Goal: Information Seeking & Learning: Learn about a topic

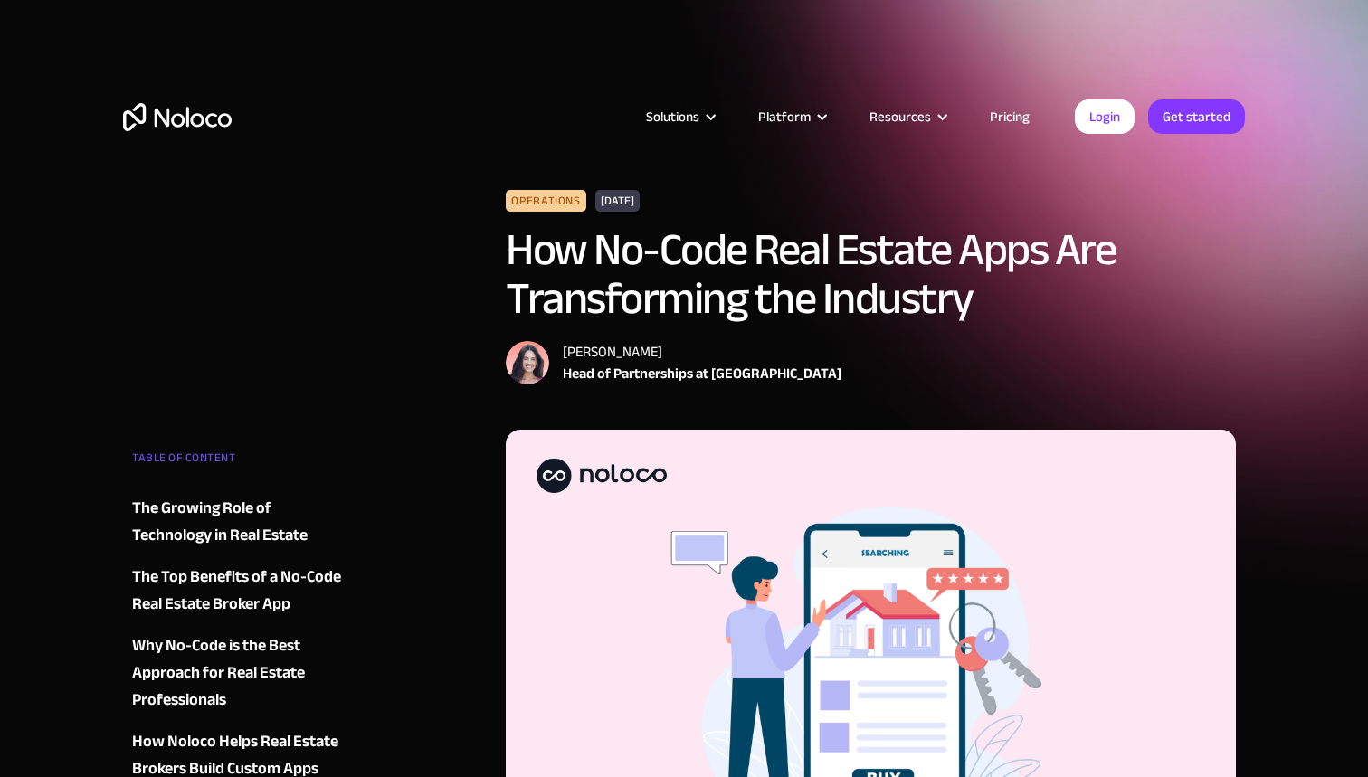
click at [1009, 111] on link "Pricing" at bounding box center [1009, 117] width 85 height 24
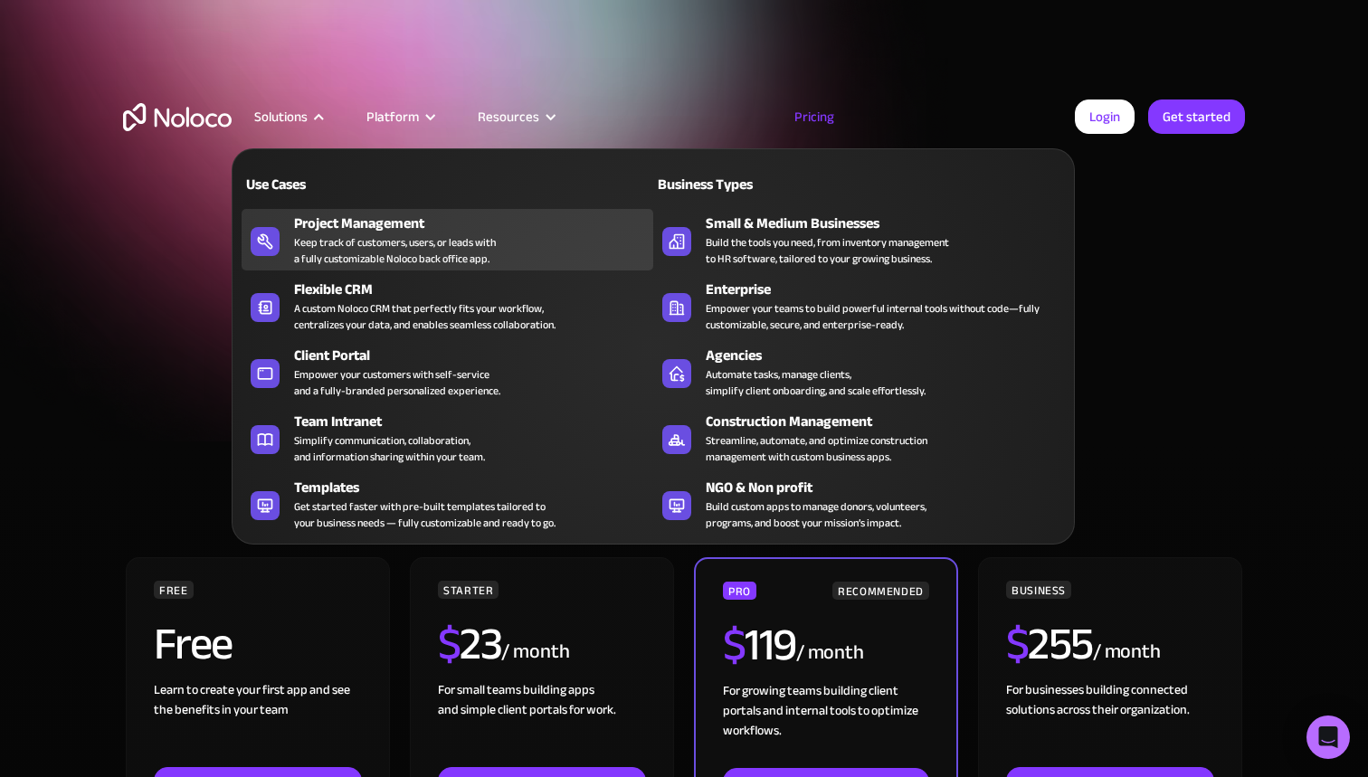
click at [265, 242] on icon at bounding box center [265, 241] width 29 height 18
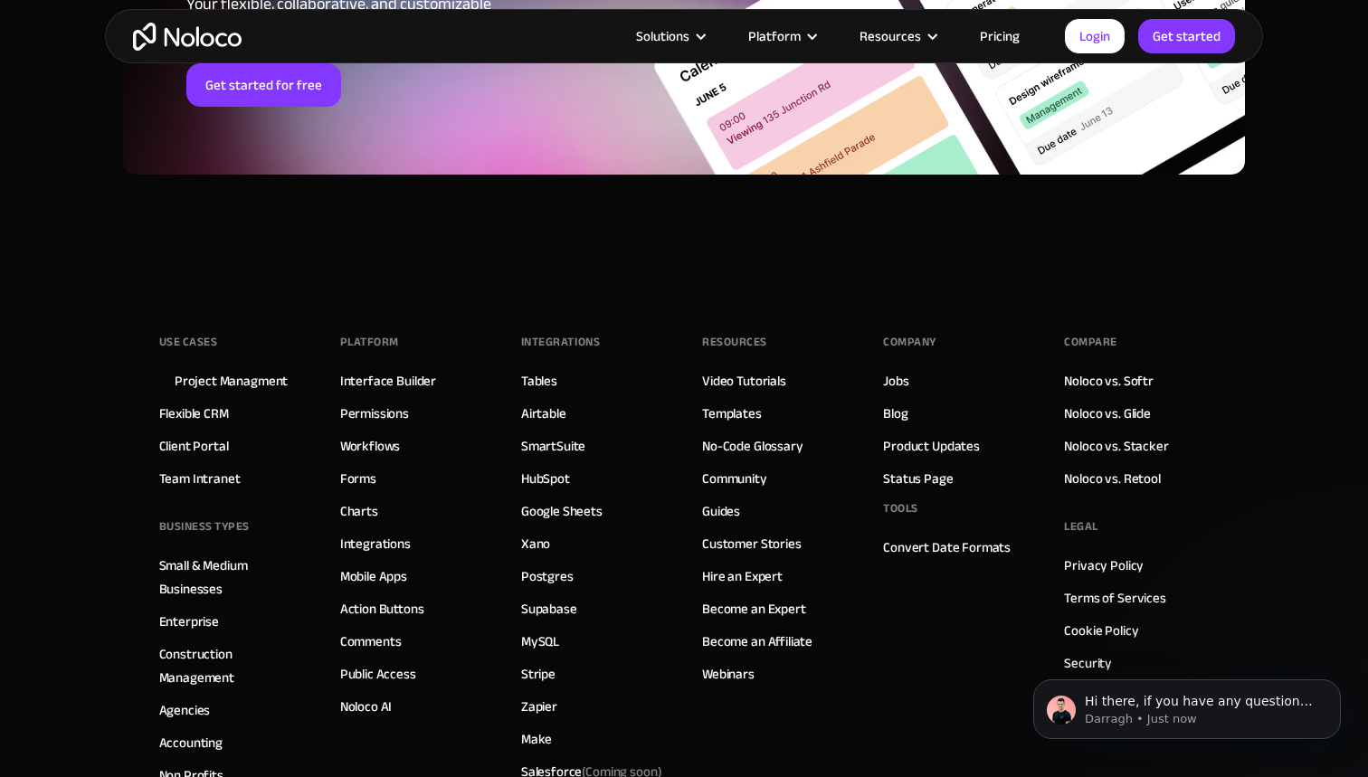
scroll to position [8581, 0]
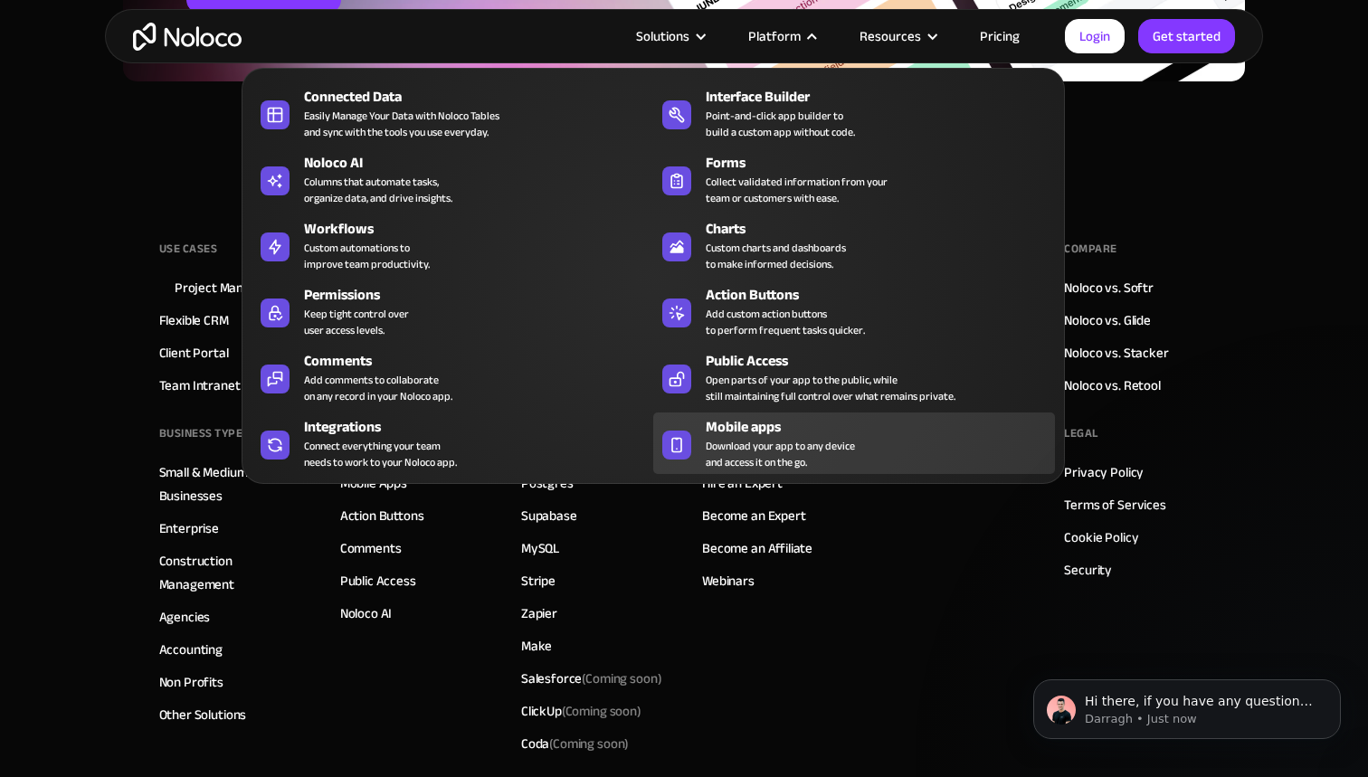
click at [737, 440] on span "Download your app to any device and access it on the go." at bounding box center [779, 454] width 149 height 33
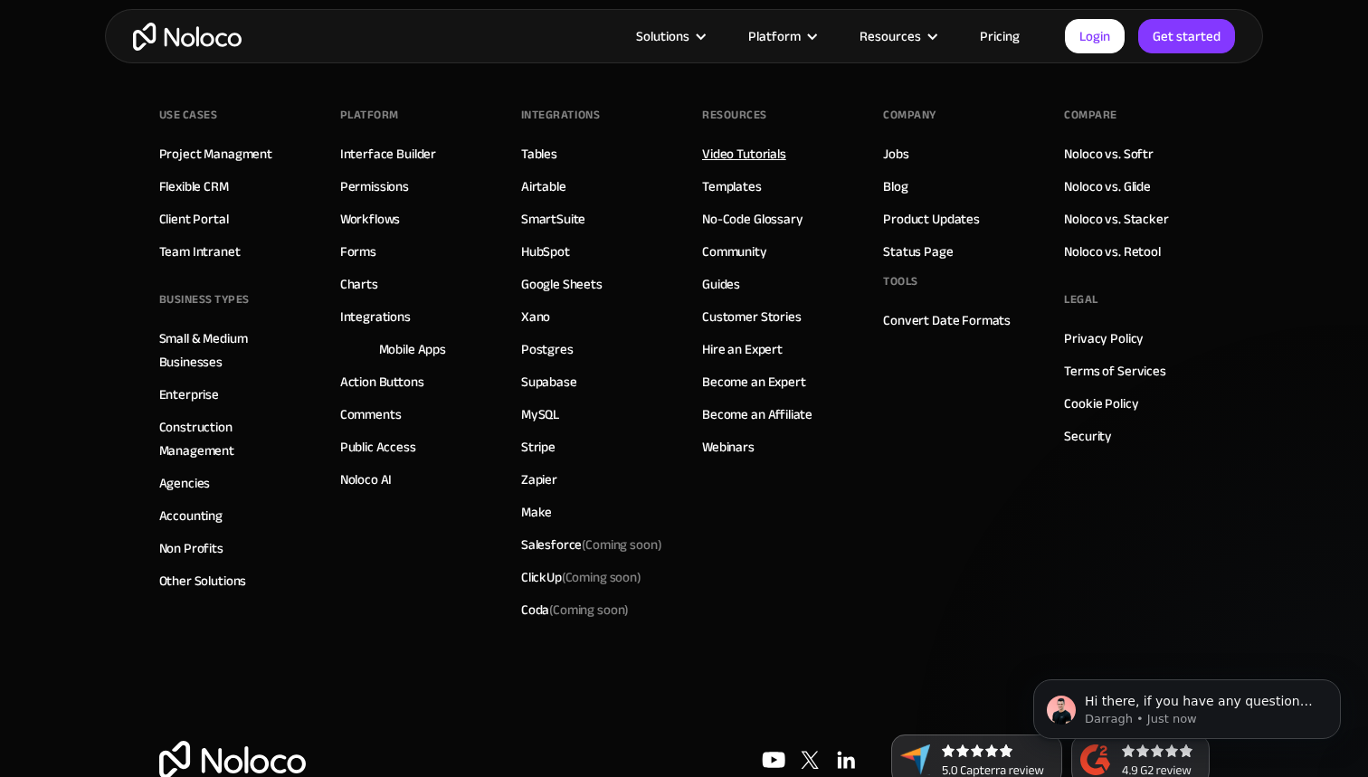
scroll to position [6818, 0]
